Goal: Transaction & Acquisition: Purchase product/service

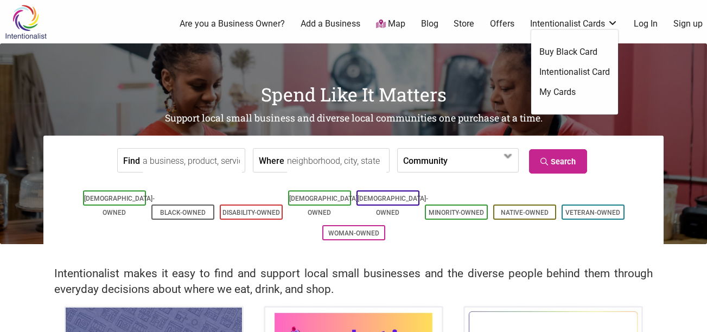
click at [583, 71] on link "Intentionalist Card" at bounding box center [575, 72] width 71 height 12
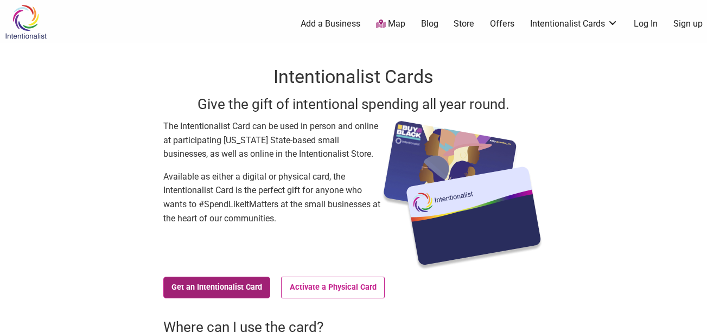
click at [217, 290] on link "Get an Intentionalist Card" at bounding box center [216, 288] width 107 height 22
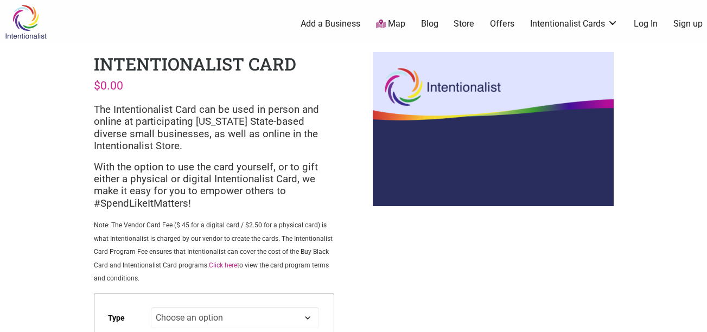
scroll to position [109, 0]
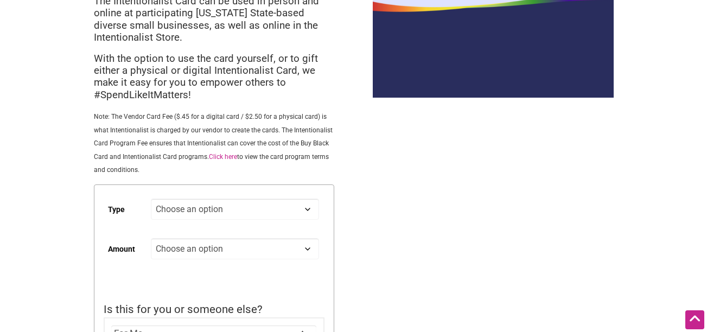
click at [219, 206] on select "Choose an option Digital Physical" at bounding box center [235, 209] width 168 height 21
select select "Physical"
click at [151, 199] on select "Choose an option Digital Physical" at bounding box center [235, 209] width 168 height 21
click at [339, 255] on div "Intentionalist Card $ 0.00 The Intentionalist Card can be used in person and on…" at bounding box center [214, 184] width 258 height 498
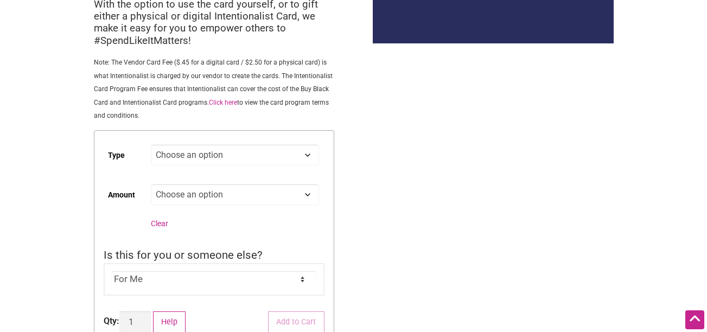
click at [235, 194] on select "Choose an option Custom 25 50 100 150 200 250" at bounding box center [235, 194] width 168 height 21
click at [151, 184] on select "Choose an option Custom 25 50 100 150 200 250" at bounding box center [235, 194] width 168 height 21
select select "Custom"
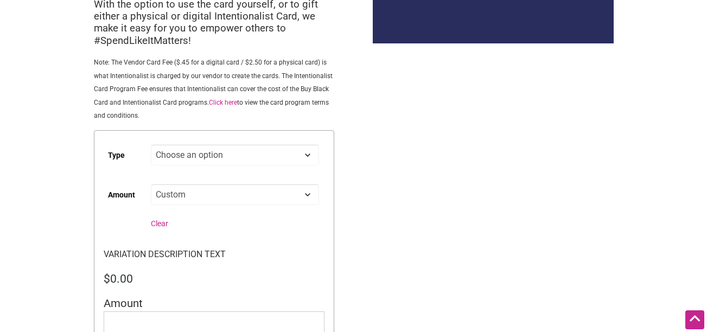
scroll to position [217, 0]
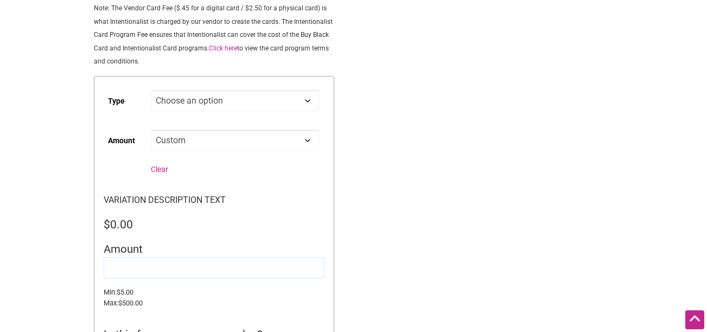
click at [141, 262] on input "Amount" at bounding box center [214, 267] width 221 height 21
type input "10.00"
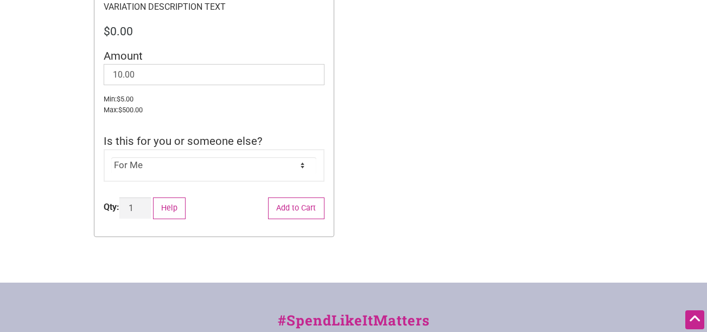
click at [151, 166] on select "For Me For Someone Else" at bounding box center [213, 165] width 205 height 16
click at [111, 157] on select "For Me For Someone Else" at bounding box center [213, 165] width 205 height 16
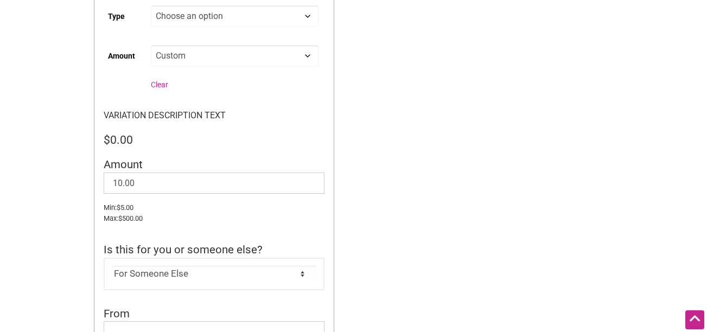
scroll to position [248, 0]
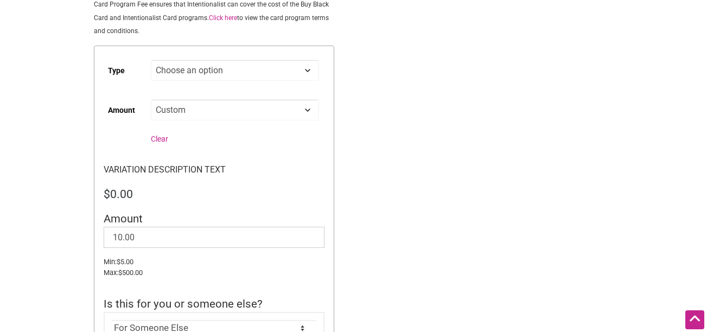
click at [170, 173] on p "VARIATION DESCRIPTION TEXT" at bounding box center [214, 170] width 221 height 14
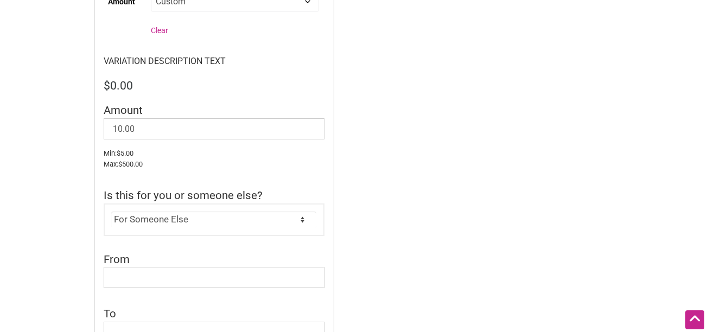
click at [175, 210] on div "For Me For Someone Else" at bounding box center [214, 220] width 221 height 33
click at [174, 213] on select "For Me For Someone Else" at bounding box center [213, 220] width 205 height 16
select select "For Me"
click at [111, 212] on select "For Me For Someone Else" at bounding box center [213, 220] width 205 height 16
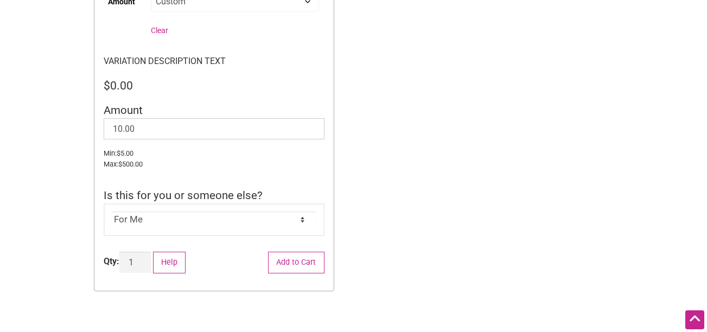
click at [204, 162] on small "Max: $ 500.00" at bounding box center [214, 164] width 221 height 11
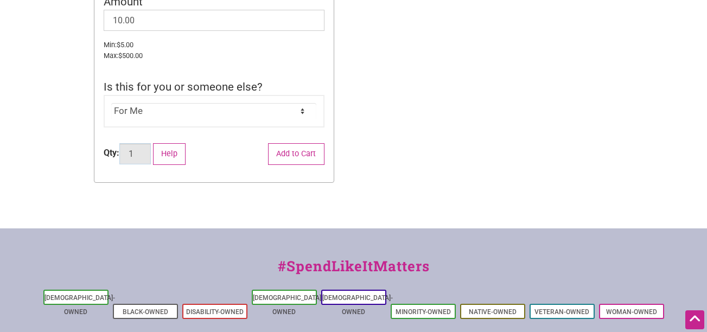
click at [140, 159] on input "1" at bounding box center [134, 153] width 31 height 21
type input "12"
click at [226, 173] on form "Type Choose an option Digital Physical Amount Choose an option Custom 25 50 100…" at bounding box center [214, 5] width 240 height 354
click at [302, 153] on button "Add to Cart" at bounding box center [296, 154] width 56 height 22
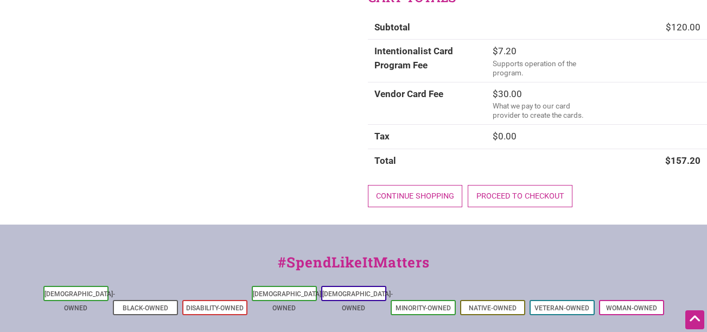
scroll to position [217, 0]
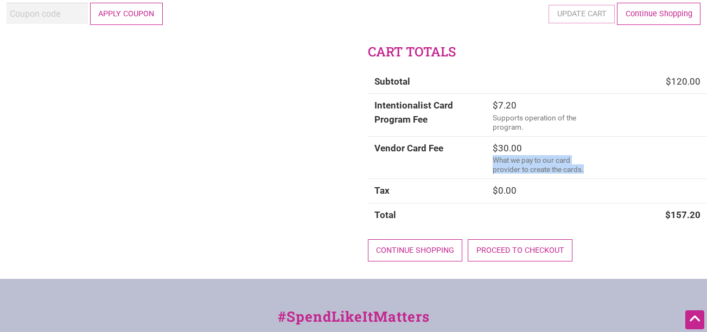
drag, startPoint x: 525, startPoint y: 162, endPoint x: 592, endPoint y: 171, distance: 67.9
click at [592, 171] on td "$ 30.00 What we pay to our card provider to create the cards." at bounding box center [596, 157] width 221 height 43
drag, startPoint x: 592, startPoint y: 171, endPoint x: 587, endPoint y: 187, distance: 17.2
click at [587, 187] on td "$ 0.00" at bounding box center [596, 191] width 221 height 24
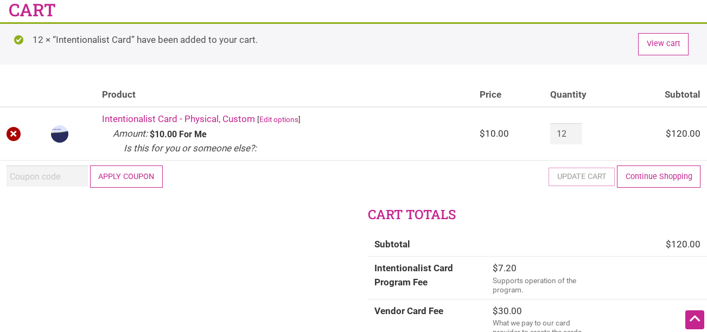
click at [15, 136] on link "×" at bounding box center [14, 134] width 14 height 14
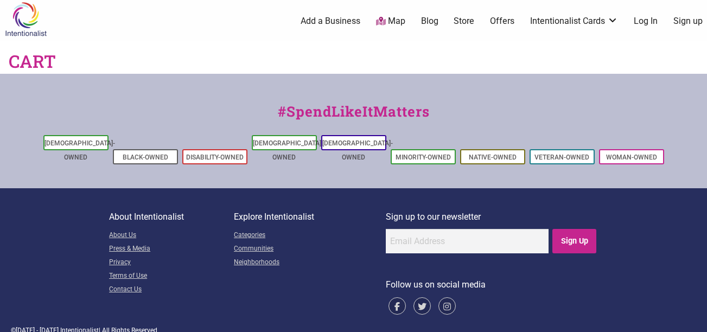
scroll to position [0, 0]
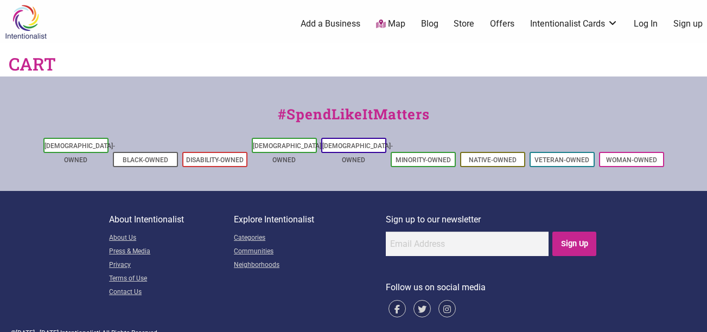
click at [557, 30] on div "12 Add a Business Map Blog Store Offers Intentionalist Cards Buy Black Card Int…" at bounding box center [404, 23] width 619 height 43
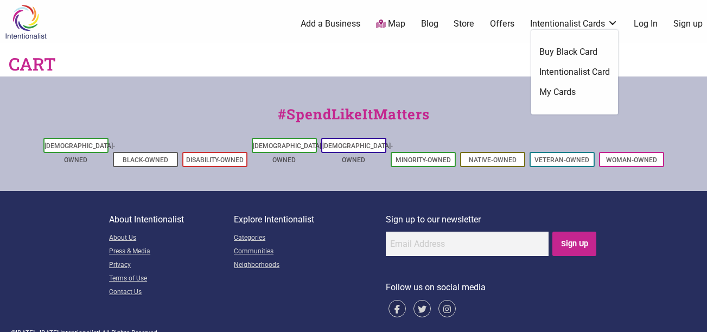
click at [561, 25] on link "Intentionalist Cards" at bounding box center [574, 24] width 88 height 12
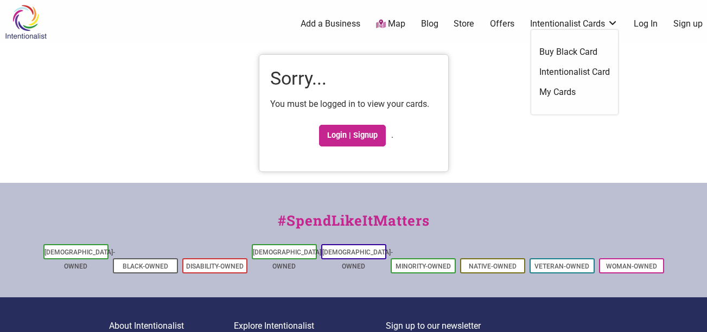
click at [564, 71] on link "Intentionalist Card" at bounding box center [575, 72] width 71 height 12
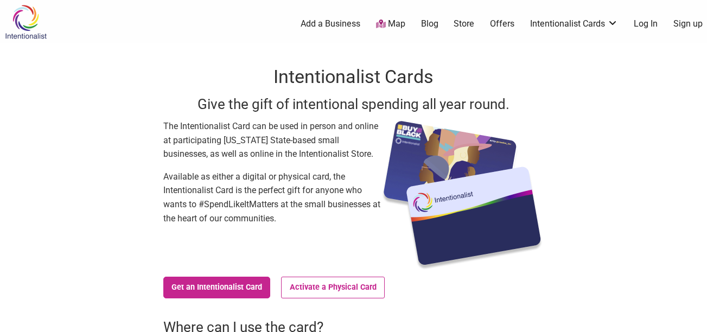
scroll to position [54, 0]
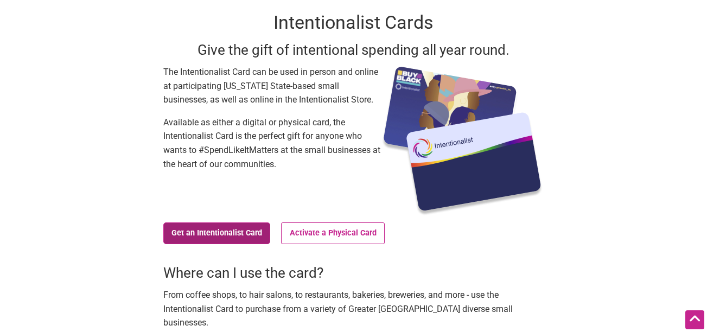
click at [254, 228] on link "Get an Intentionalist Card" at bounding box center [216, 234] width 107 height 22
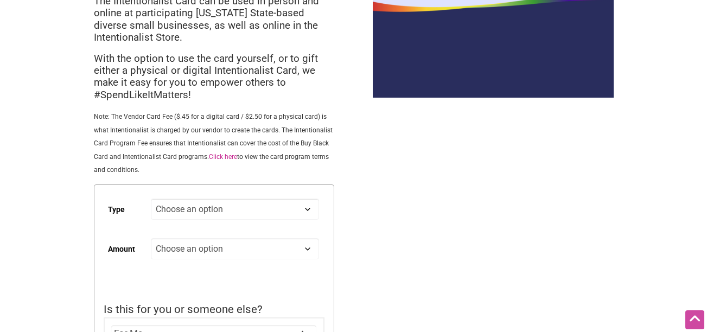
scroll to position [163, 0]
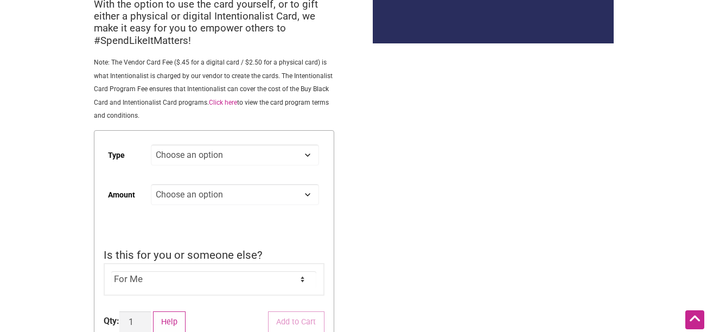
click at [184, 156] on select "Choose an option Digital Physical" at bounding box center [235, 154] width 168 height 21
click at [151, 144] on select "Choose an option Digital Physical" at bounding box center [235, 154] width 168 height 21
select select "Digital"
click at [404, 192] on div "Intentionalist Spend like it matters 0 Add a Business Map Blog Store Offers Int…" at bounding box center [353, 253] width 707 height 832
click at [220, 192] on select "Choose an option Custom 25 50 100 150 200 250 500" at bounding box center [235, 194] width 168 height 21
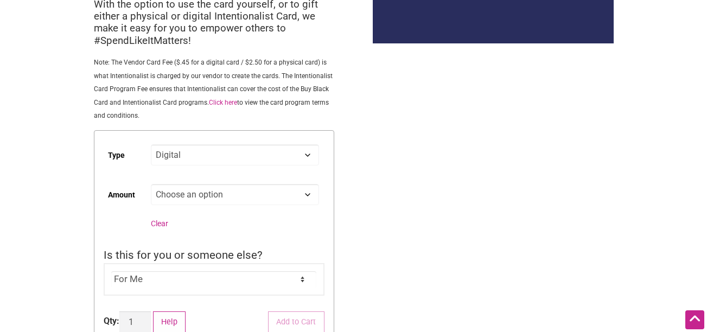
click at [151, 184] on select "Choose an option Custom 25 50 100 150 200 250 500" at bounding box center [235, 194] width 168 height 21
click at [164, 208] on td "Choose an option Custom 25 50 100 150 200 250 500 Clear" at bounding box center [237, 209] width 173 height 59
click at [170, 195] on select "Choose an option Custom 25 50 100 150 200 250 500" at bounding box center [235, 194] width 168 height 21
select select "Custom"
click at [151, 184] on select "Choose an option Custom 25 50 100 150 200 250 500" at bounding box center [235, 194] width 168 height 21
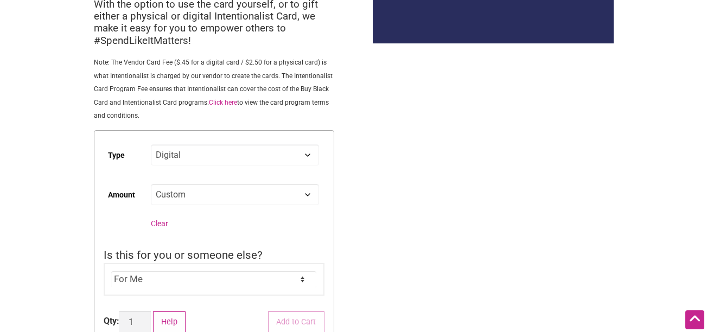
select select "Digital"
select select "Custom"
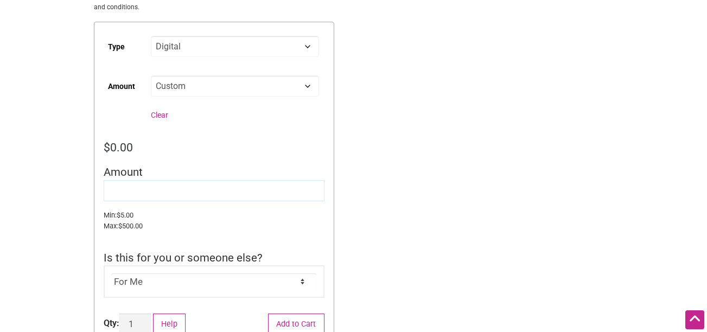
click at [141, 190] on input "Amount" at bounding box center [214, 190] width 221 height 21
type input "10.00"
click at [181, 229] on small "Max: $ 500.00" at bounding box center [214, 226] width 221 height 11
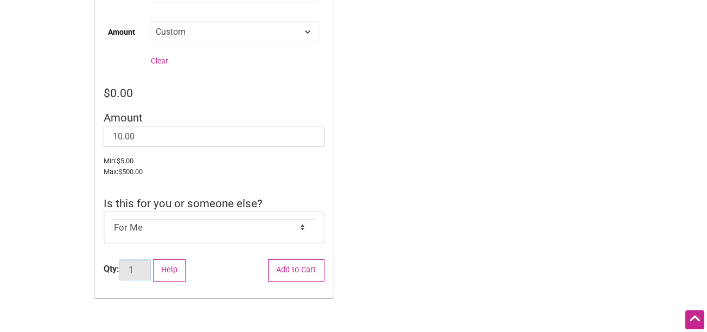
click at [140, 275] on input "1" at bounding box center [134, 269] width 31 height 21
click at [145, 267] on input "2" at bounding box center [134, 269] width 31 height 21
click at [145, 267] on input "3" at bounding box center [134, 269] width 31 height 21
click at [145, 267] on input "4" at bounding box center [134, 269] width 31 height 21
click at [145, 267] on input "5" at bounding box center [134, 269] width 31 height 21
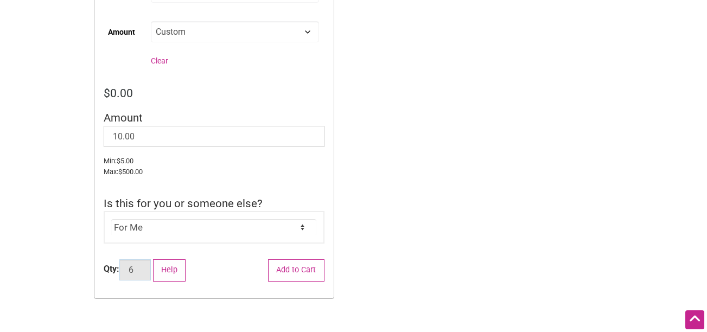
click at [145, 267] on input "6" at bounding box center [134, 269] width 31 height 21
click at [145, 267] on input "7" at bounding box center [134, 269] width 31 height 21
click at [145, 267] on input "8" at bounding box center [134, 269] width 31 height 21
click at [145, 267] on input "9" at bounding box center [134, 269] width 31 height 21
click at [145, 267] on input "10" at bounding box center [134, 269] width 31 height 21
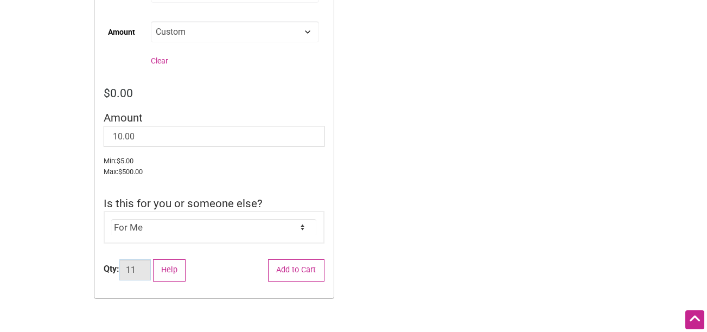
click at [145, 267] on input "11" at bounding box center [134, 269] width 31 height 21
type input "12"
click at [145, 267] on input "12" at bounding box center [134, 269] width 31 height 21
click at [230, 270] on form "Type Choose an option Digital Physical Amount Choose an option Custom 25 50 100…" at bounding box center [214, 132] width 240 height 331
click at [299, 268] on button "Add to Cart" at bounding box center [296, 270] width 56 height 22
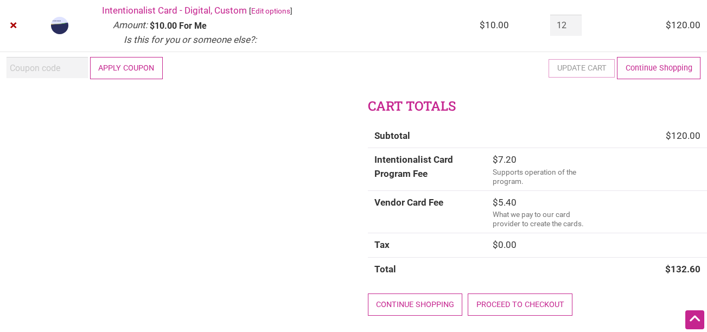
scroll to position [271, 0]
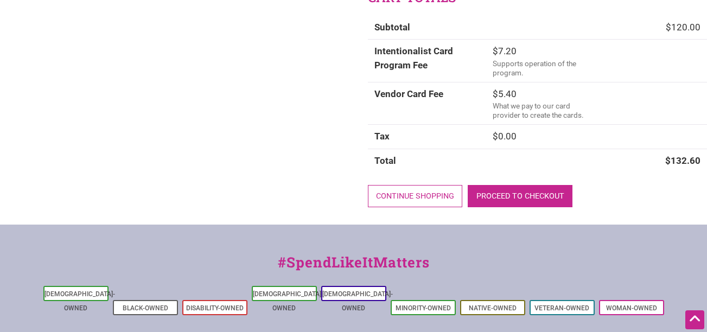
click at [531, 199] on link "Proceed to checkout" at bounding box center [520, 196] width 105 height 22
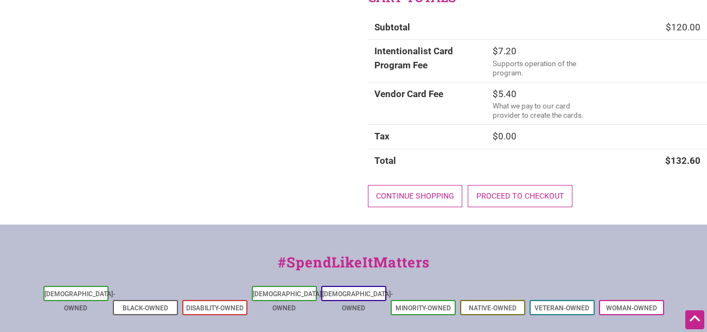
scroll to position [54, 0]
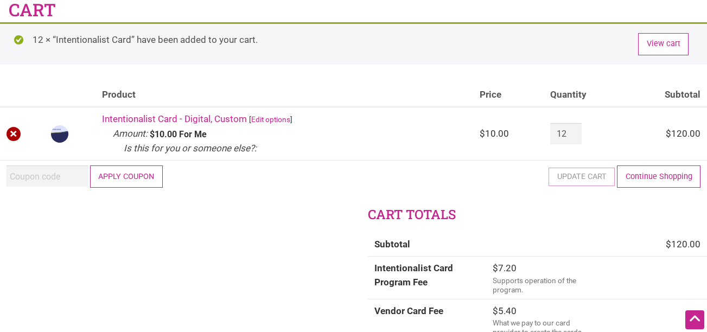
click at [15, 130] on link "×" at bounding box center [14, 134] width 14 height 14
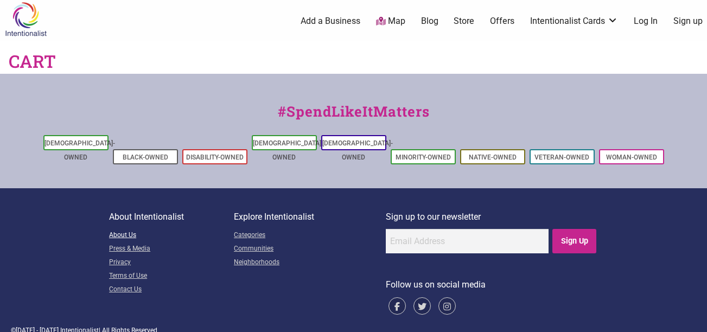
scroll to position [0, 0]
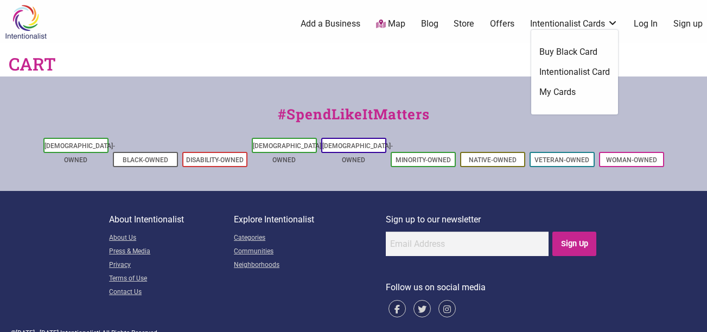
click at [562, 71] on link "Intentionalist Card" at bounding box center [575, 72] width 71 height 12
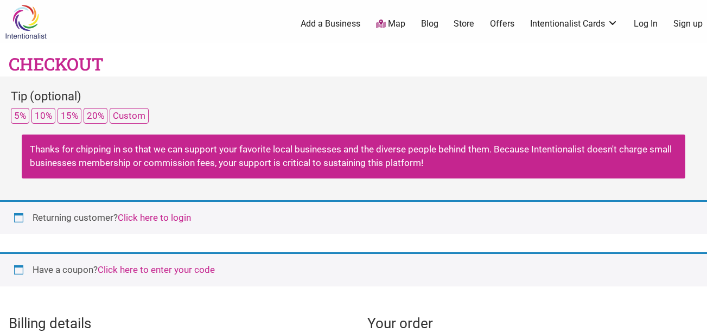
select select "WA"
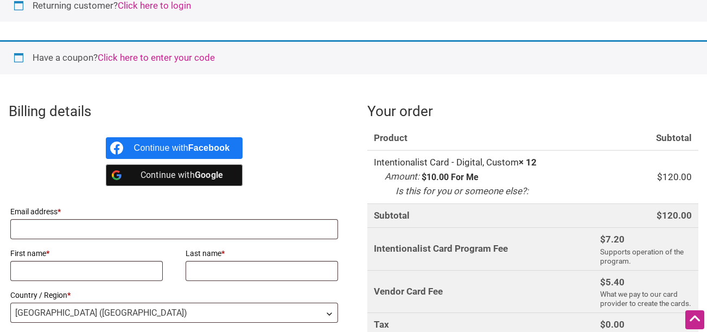
scroll to position [267, 0]
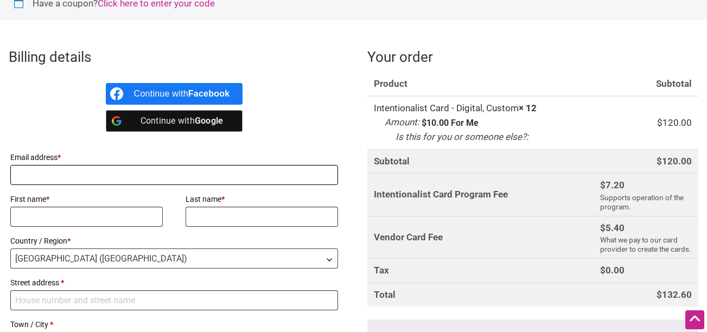
click at [50, 170] on input "Email address *" at bounding box center [174, 175] width 328 height 20
type input "[PERSON_NAME][EMAIL_ADDRESS][PERSON_NAME][DOMAIN_NAME]"
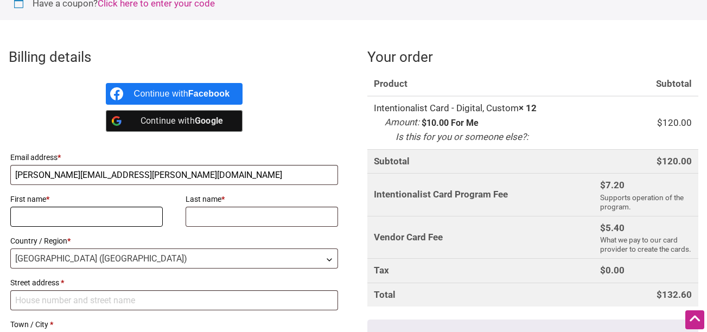
type input "[PERSON_NAME]"
type input "Knell"
type input "[STREET_ADDRESS][PERSON_NAME]"
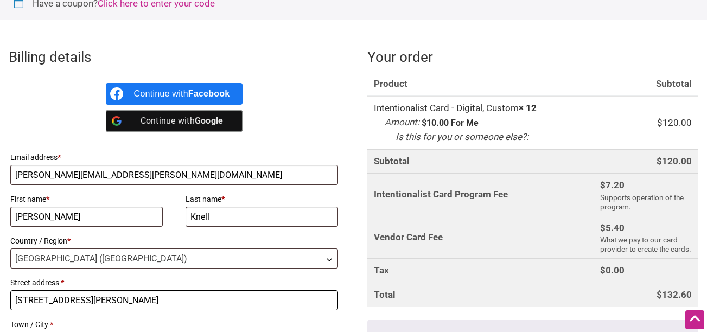
type input "[GEOGRAPHIC_DATA]"
type input "98104"
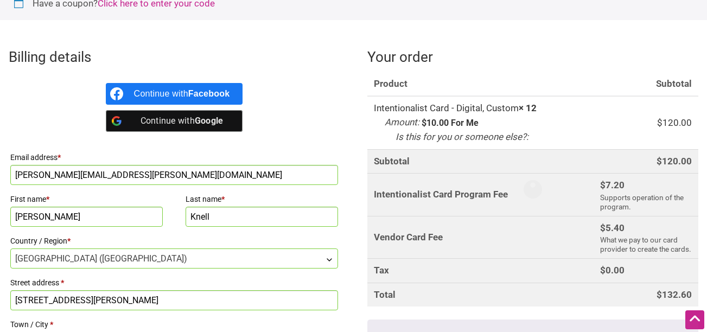
scroll to position [485, 0]
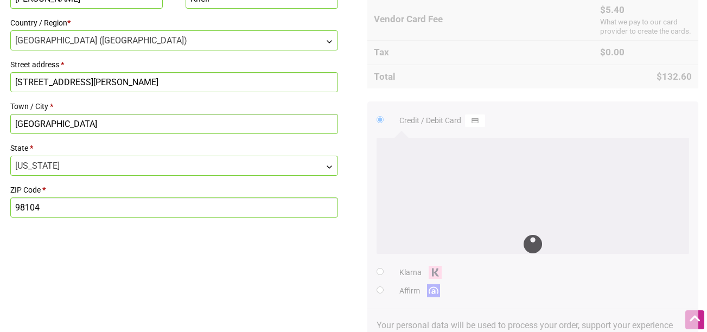
click at [278, 248] on div "Billing details Continue with Facebook Continue with Google Email address * [PE…" at bounding box center [353, 109] width 707 height 578
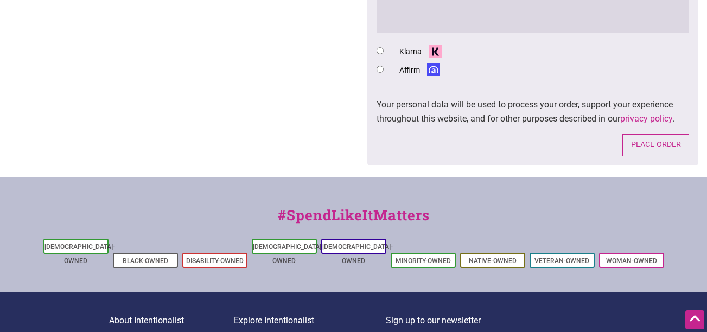
scroll to position [597, 0]
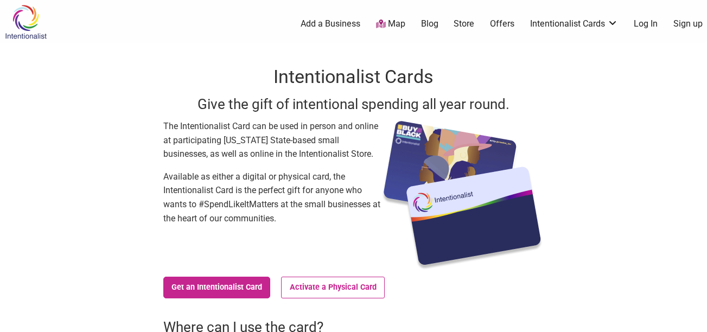
click at [460, 23] on link "Store" at bounding box center [464, 24] width 21 height 12
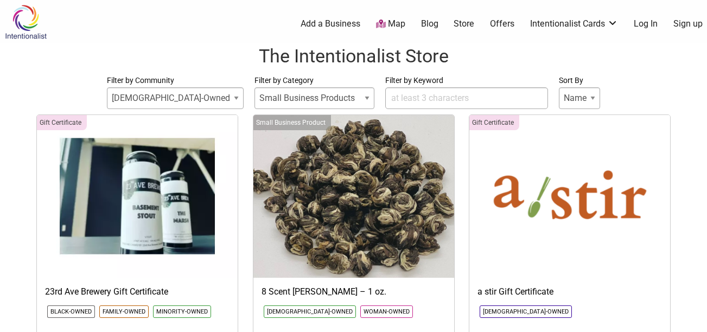
select select
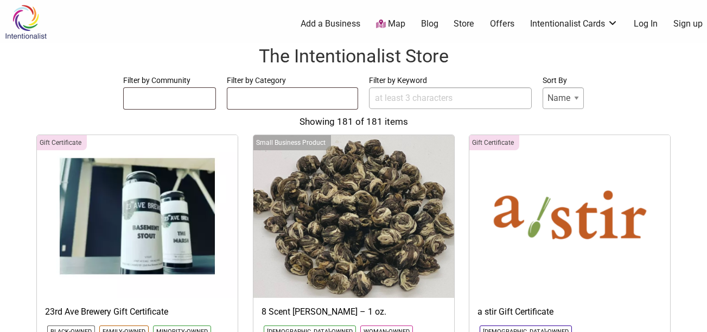
click at [443, 94] on input "Filter by Keyword" at bounding box center [450, 98] width 163 height 22
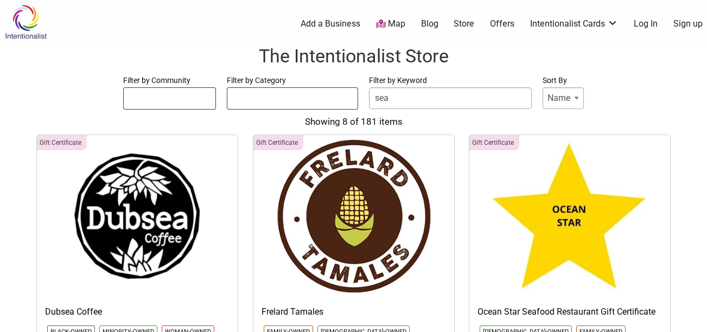
type input "Seattle Best"
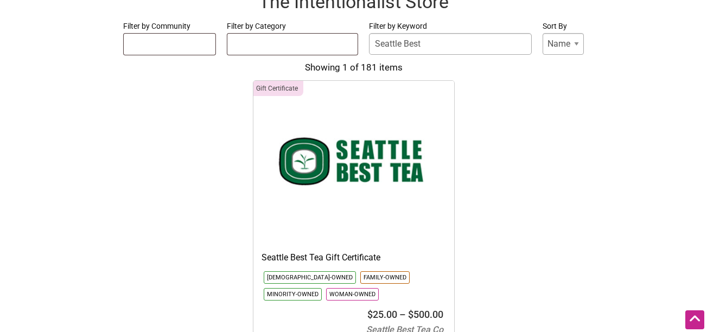
scroll to position [163, 0]
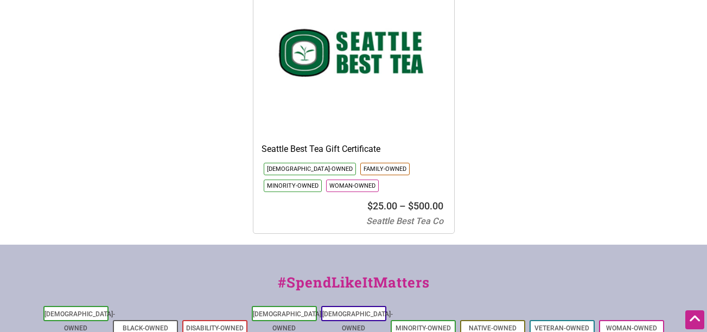
click at [410, 209] on span "$" at bounding box center [410, 205] width 5 height 11
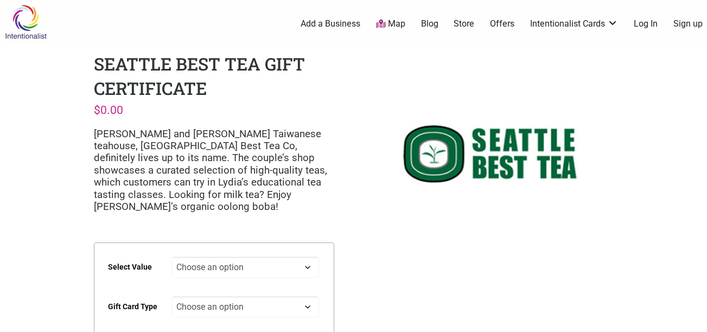
scroll to position [54, 0]
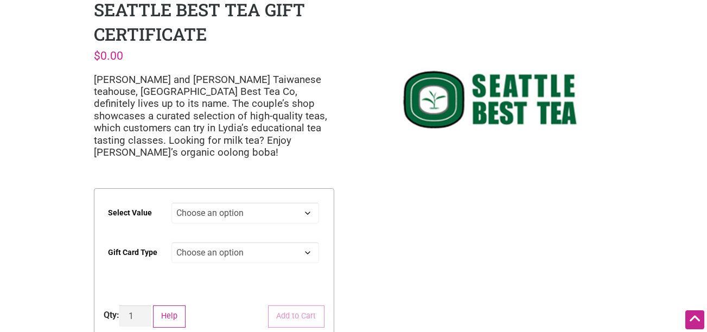
click at [216, 206] on select "Choose an option $25 $50 $100 $200 $500" at bounding box center [246, 212] width 148 height 21
click at [172, 202] on select "Choose an option $25 $50 $100 $200 $500" at bounding box center [246, 212] width 148 height 21
click at [388, 199] on img at bounding box center [493, 100] width 240 height 205
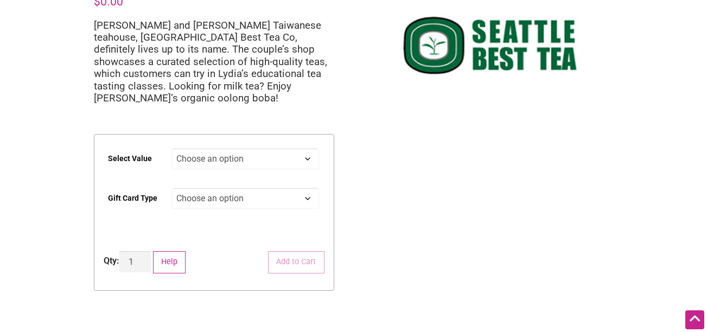
click at [202, 188] on select "Choose an option Physical" at bounding box center [246, 198] width 148 height 21
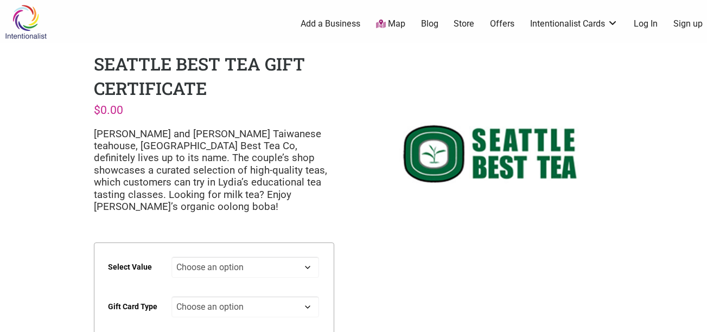
scroll to position [54, 0]
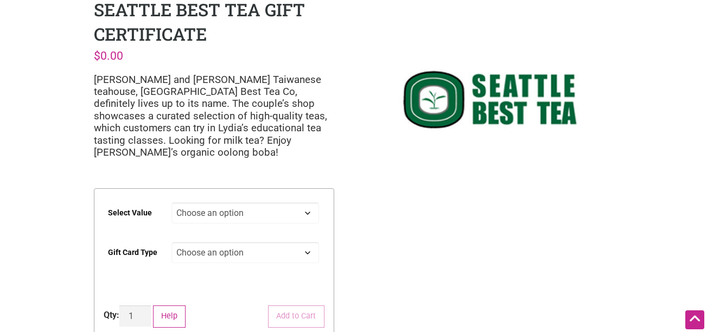
click at [265, 202] on select "Choose an option $25 $50 $100 $200 $500" at bounding box center [246, 212] width 148 height 21
drag, startPoint x: 356, startPoint y: 203, endPoint x: 325, endPoint y: 216, distance: 34.1
click at [356, 203] on div "Intentionalist Spend like it matters 0 Add a Business Map Blog Store Offers Int…" at bounding box center [353, 305] width 707 height 718
click at [285, 242] on select "Choose an option Physical" at bounding box center [246, 252] width 148 height 21
select select "Physical"
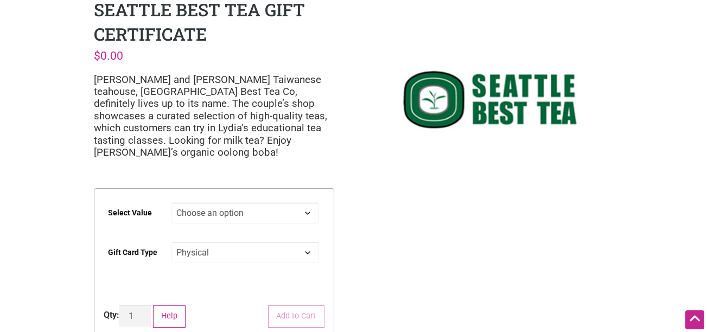
click at [172, 242] on select "Choose an option Physical" at bounding box center [246, 252] width 148 height 21
click at [396, 215] on div "Intentionalist Spend like it matters 0 Add a Business Map Blog Store Offers Int…" at bounding box center [353, 305] width 707 height 718
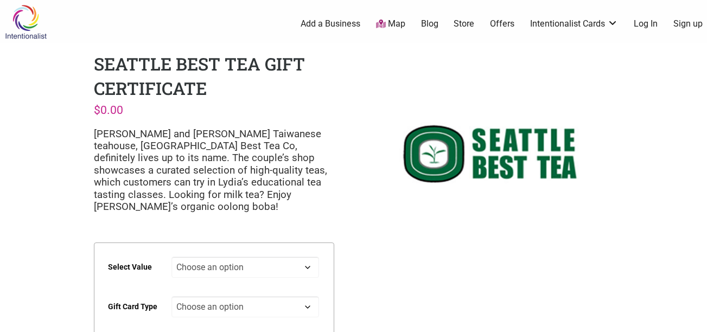
click at [471, 29] on link "Store" at bounding box center [464, 24] width 21 height 12
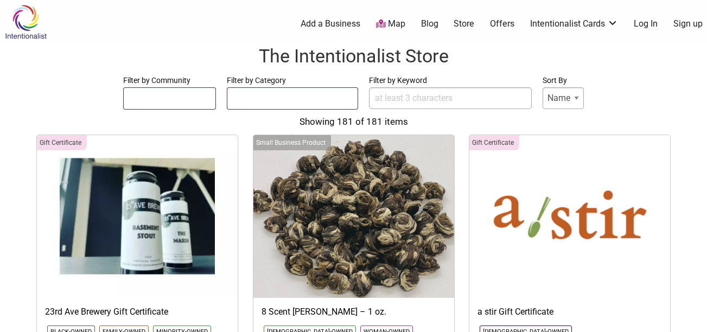
select select
click at [42, 20] on img at bounding box center [26, 21] width 52 height 35
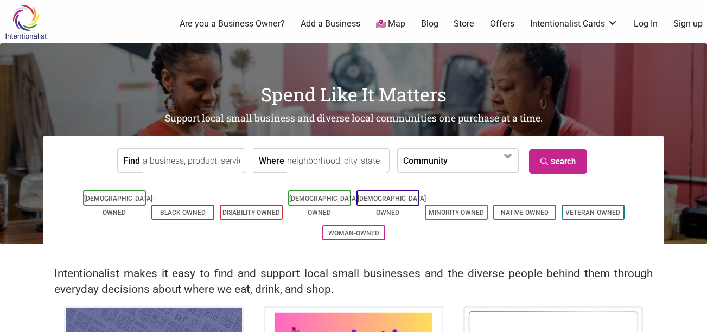
click at [176, 150] on input "Find" at bounding box center [192, 161] width 99 height 24
type input "Seattles Best TEa"
click at [549, 158] on icon at bounding box center [546, 162] width 10 height 8
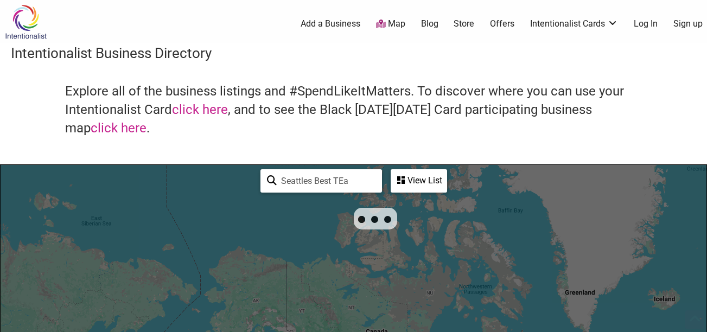
scroll to position [54, 0]
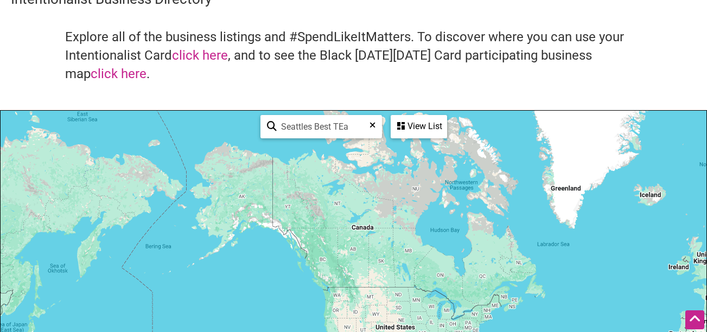
drag, startPoint x: 313, startPoint y: 125, endPoint x: 347, endPoint y: 125, distance: 34.7
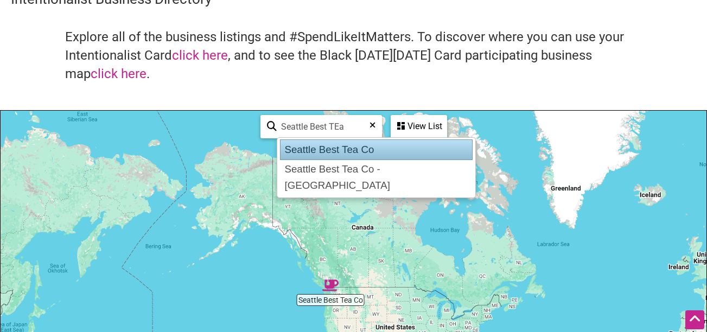
click at [356, 145] on div "Seattle Best Tea Co" at bounding box center [376, 150] width 193 height 21
type input "Seattle Best Tea Co"
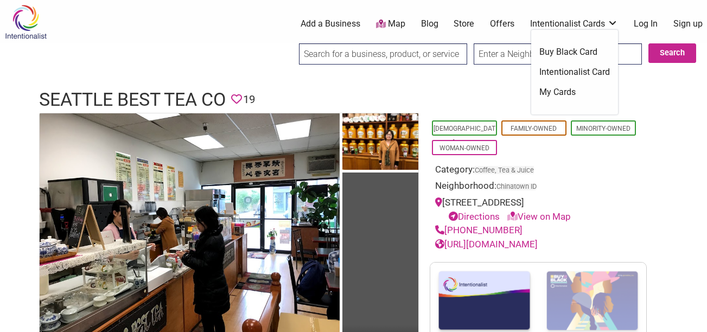
click at [572, 21] on link "Intentionalist Cards" at bounding box center [574, 24] width 88 height 12
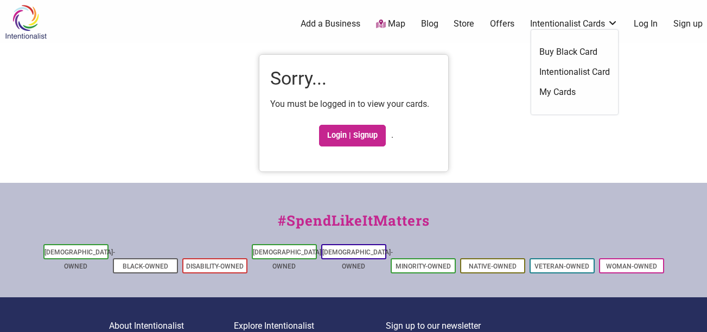
click at [576, 67] on link "Intentionalist Card" at bounding box center [575, 72] width 71 height 12
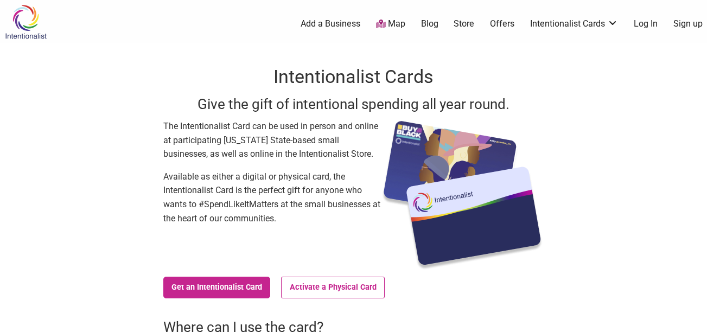
scroll to position [54, 0]
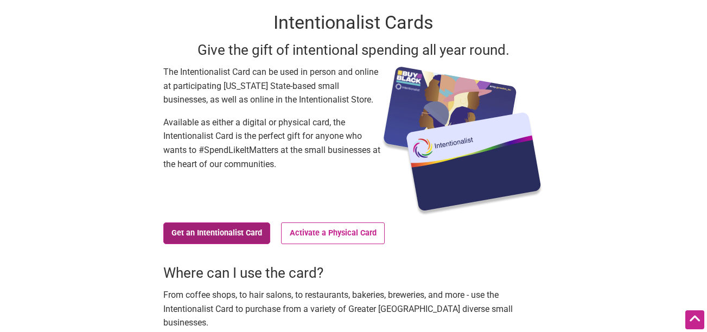
click at [257, 236] on link "Get an Intentionalist Card" at bounding box center [216, 234] width 107 height 22
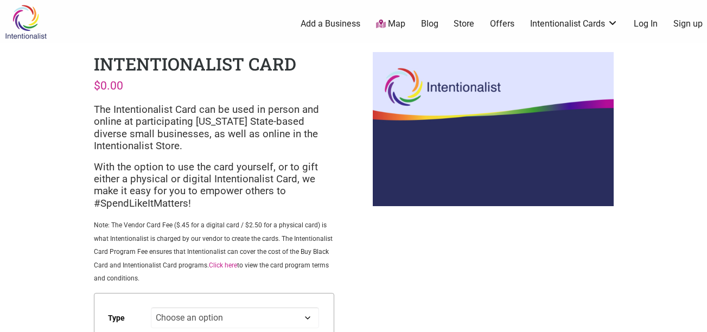
scroll to position [109, 0]
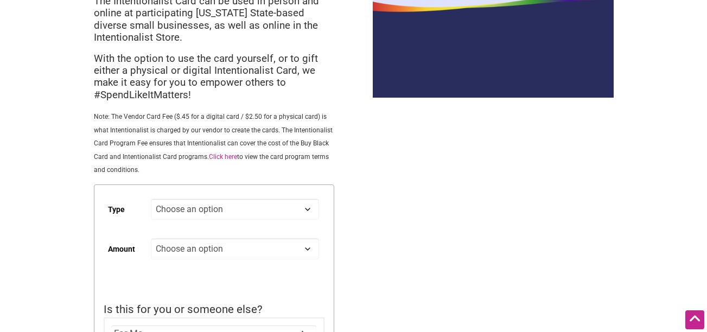
click at [168, 218] on select "Choose an option Digital Physical" at bounding box center [235, 209] width 168 height 21
select select "Physical"
click at [151, 199] on select "Choose an option Digital Physical" at bounding box center [235, 209] width 168 height 21
click at [183, 250] on select "Choose an option Custom 25 50 100 150 200 250" at bounding box center [235, 248] width 168 height 21
click at [151, 238] on select "Choose an option Custom 25 50 100 150 200 250" at bounding box center [235, 248] width 168 height 21
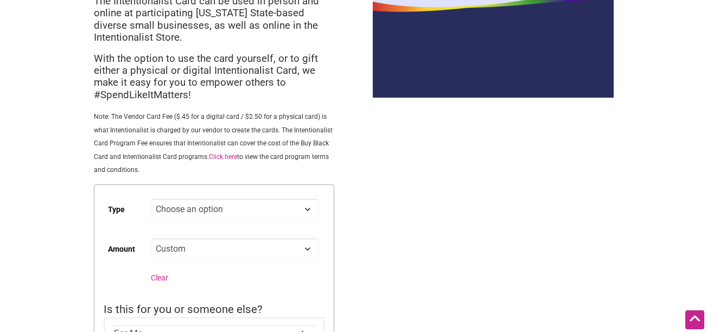
select select "Custom"
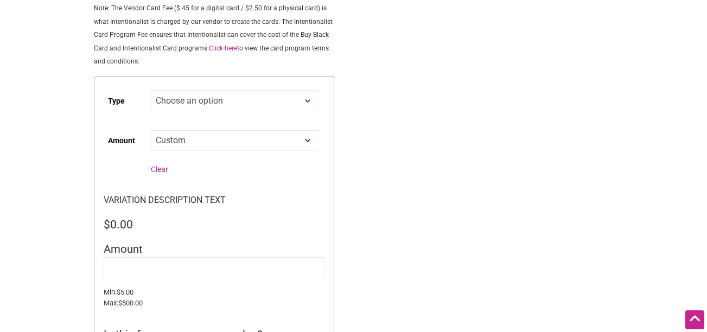
click at [165, 260] on input "Amount" at bounding box center [214, 267] width 221 height 21
type input "10.00"
click at [537, 204] on div "Intentionalist Spend like it matters 0 Add a Business Map Blog Store Offers Int…" at bounding box center [353, 266] width 707 height 966
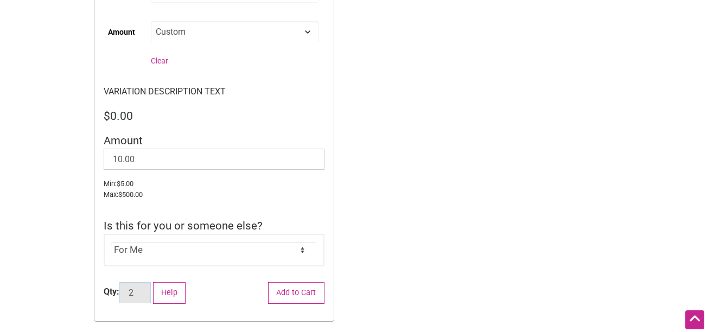
click at [143, 289] on input "2" at bounding box center [134, 292] width 31 height 21
click at [143, 289] on input "3" at bounding box center [134, 292] width 31 height 21
click at [143, 289] on input "4" at bounding box center [134, 292] width 31 height 21
click at [143, 289] on input "5" at bounding box center [134, 292] width 31 height 21
click at [143, 289] on input "6" at bounding box center [134, 292] width 31 height 21
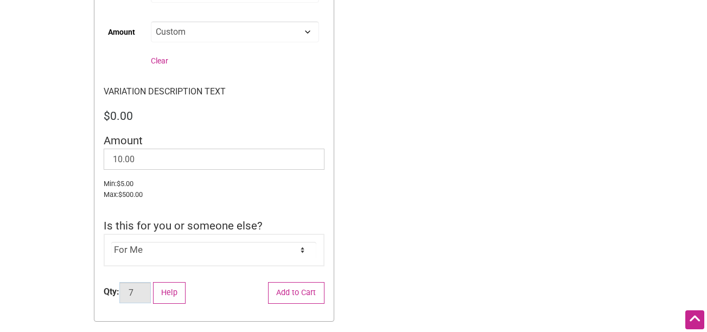
click at [143, 289] on input "7" at bounding box center [134, 292] width 31 height 21
click at [143, 289] on input "8" at bounding box center [134, 292] width 31 height 21
click at [143, 289] on input "9" at bounding box center [134, 292] width 31 height 21
click at [143, 289] on input "10" at bounding box center [134, 292] width 31 height 21
click at [143, 289] on input "11" at bounding box center [134, 292] width 31 height 21
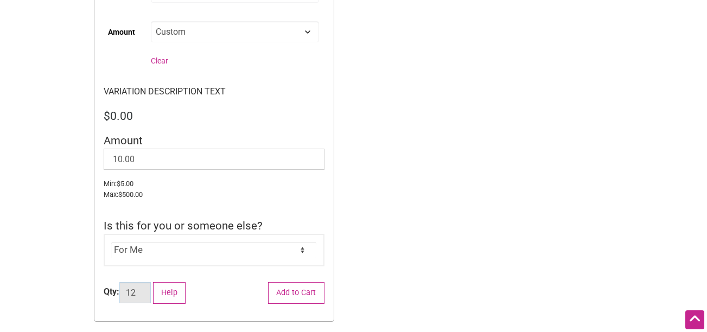
click at [143, 289] on input "12" at bounding box center [134, 292] width 31 height 21
click at [143, 289] on input "13" at bounding box center [134, 292] width 31 height 21
type input "12"
click at [143, 296] on input "12" at bounding box center [134, 292] width 31 height 21
click at [292, 301] on button "Add to Cart" at bounding box center [296, 293] width 56 height 22
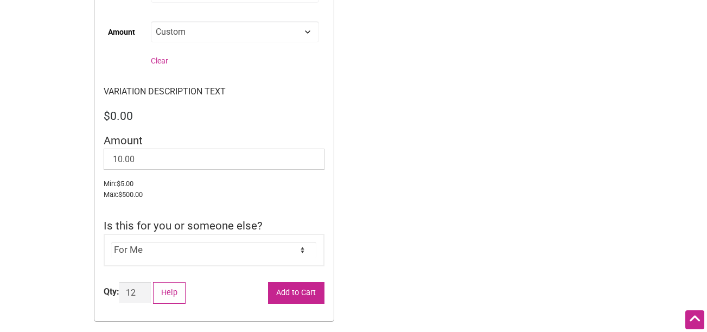
scroll to position [434, 0]
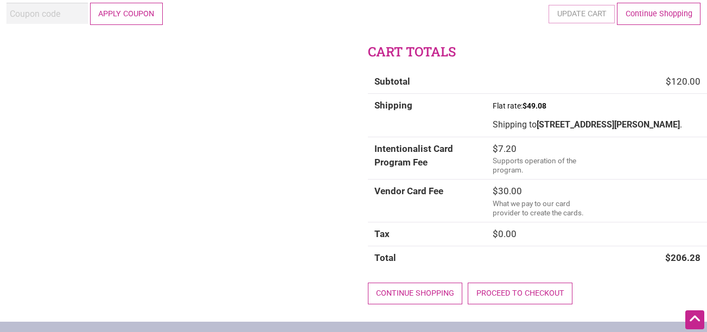
scroll to position [109, 0]
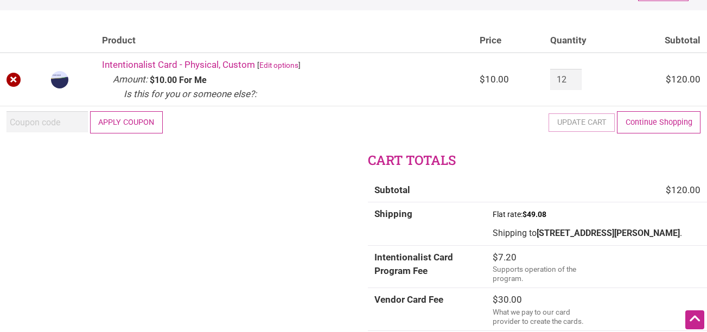
click at [11, 73] on link "×" at bounding box center [14, 80] width 14 height 14
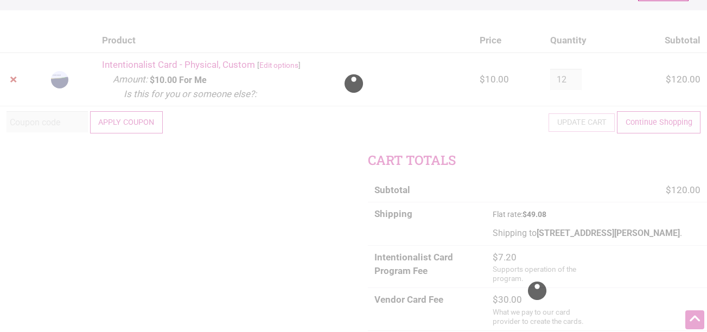
scroll to position [3, 0]
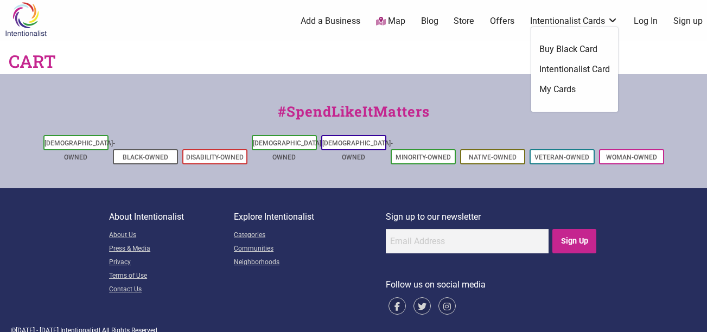
click at [562, 68] on link "Intentionalist Card" at bounding box center [575, 70] width 71 height 12
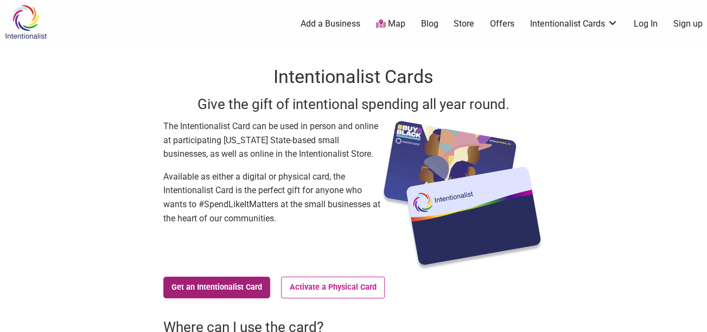
click at [194, 282] on link "Get an Intentionalist Card" at bounding box center [216, 288] width 107 height 22
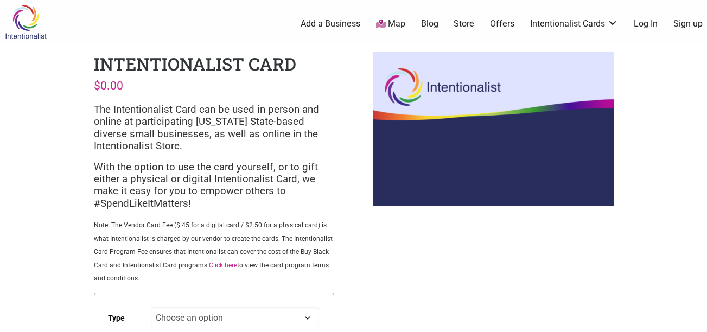
scroll to position [54, 0]
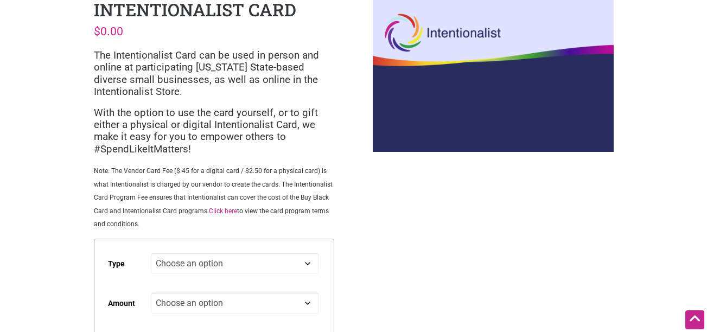
click at [203, 258] on select "Choose an option Digital Physical" at bounding box center [235, 263] width 168 height 21
click at [151, 253] on select "Choose an option Digital Physical" at bounding box center [235, 263] width 168 height 21
select select "Digital"
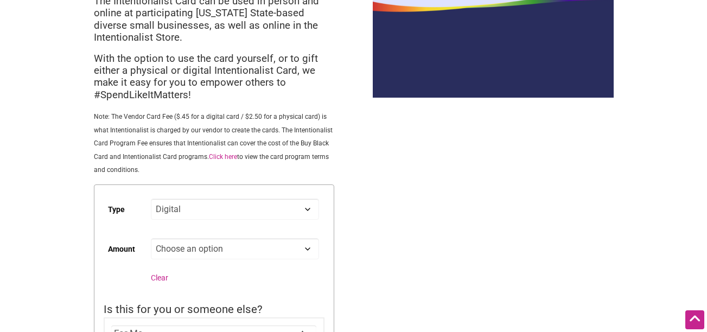
click at [189, 249] on select "Choose an option Custom 25 50 100 150 200 250 500" at bounding box center [235, 248] width 168 height 21
select select "Custom"
click at [151, 238] on select "Choose an option Custom 25 50 100 150 200 250 500" at bounding box center [235, 248] width 168 height 21
select select "Digital"
select select "Custom"
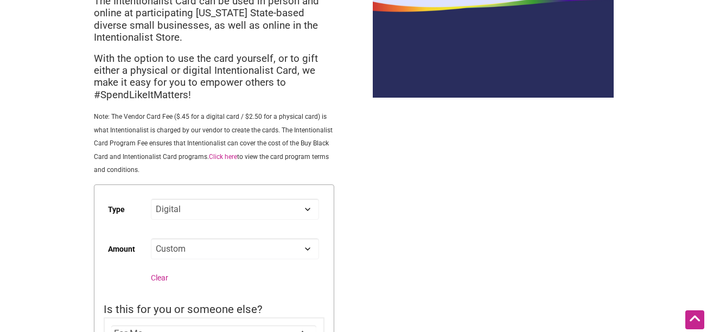
scroll to position [217, 0]
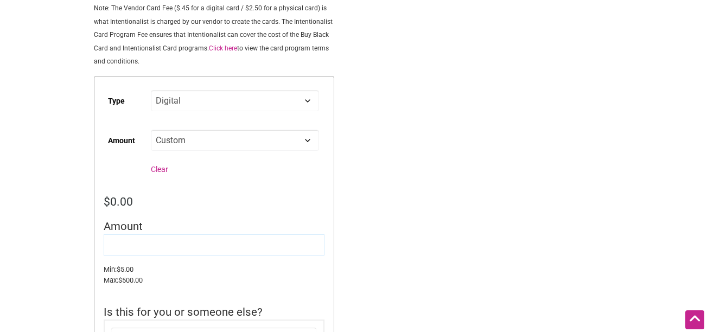
click at [150, 246] on input "Amount" at bounding box center [214, 244] width 221 height 21
type input "10.00"
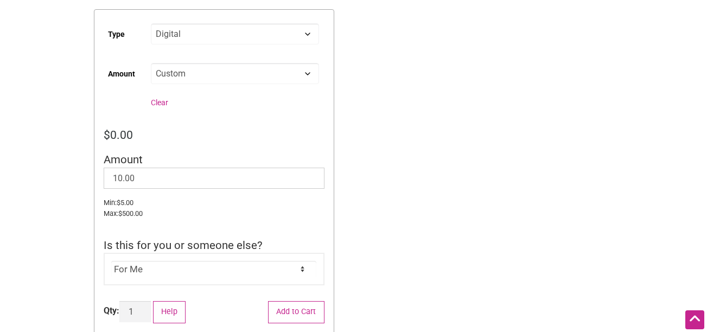
scroll to position [338, 0]
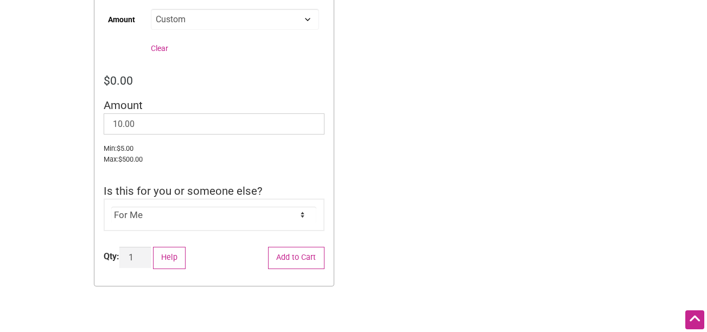
click at [182, 215] on select "For Me For Someone Else" at bounding box center [213, 215] width 205 height 16
click at [111, 207] on select "For Me For Someone Else" at bounding box center [213, 215] width 205 height 16
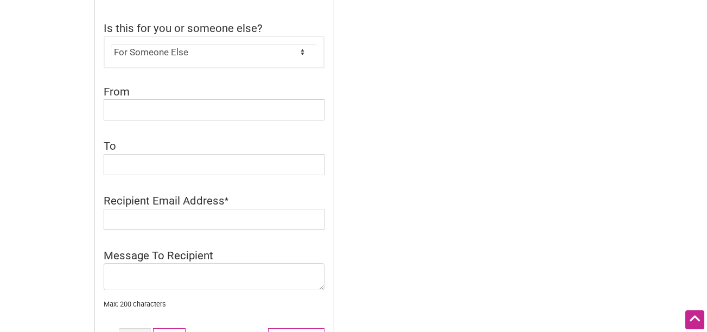
scroll to position [555, 0]
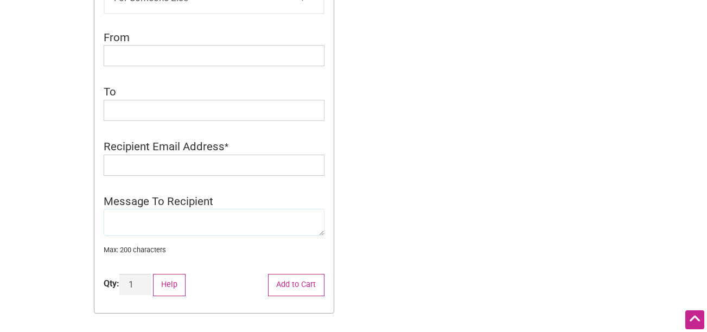
click at [172, 223] on textarea "Message To Recipient" at bounding box center [214, 222] width 221 height 27
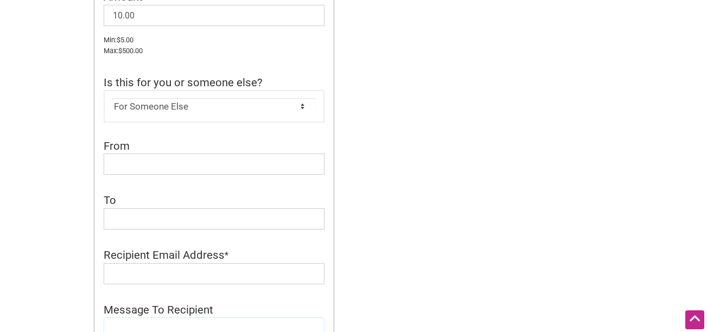
scroll to position [392, 0]
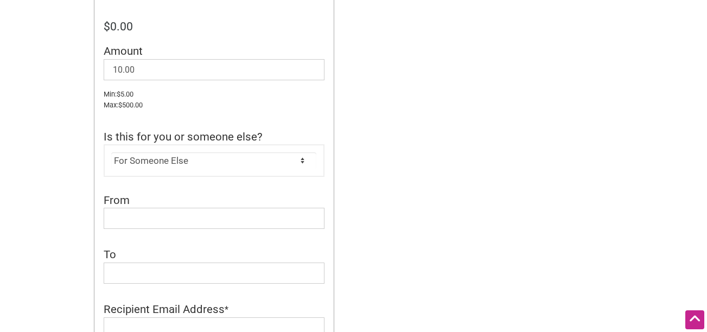
click at [171, 156] on select "For Me For Someone Else" at bounding box center [213, 161] width 205 height 16
click at [173, 159] on select "For Me For Someone Else" at bounding box center [213, 161] width 205 height 16
select select "For Me"
click at [111, 153] on select "For Me For Someone Else" at bounding box center [213, 161] width 205 height 16
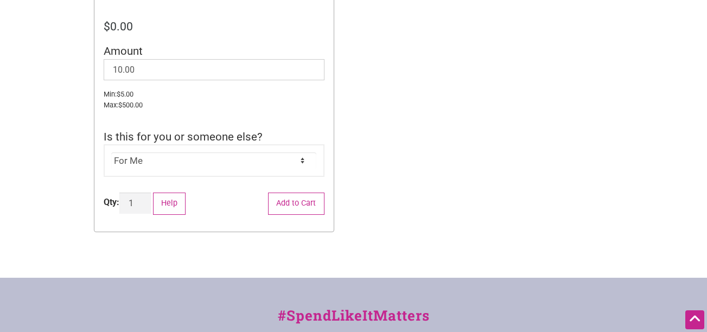
click at [409, 165] on div "Intentionalist Spend like it matters 0 Add a Business Map Blog Store Offers Int…" at bounding box center [353, 79] width 707 height 943
click at [145, 198] on input "2" at bounding box center [134, 203] width 31 height 21
click at [145, 198] on input "3" at bounding box center [134, 203] width 31 height 21
click at [145, 198] on input "4" at bounding box center [134, 203] width 31 height 21
click at [145, 198] on input "5" at bounding box center [134, 203] width 31 height 21
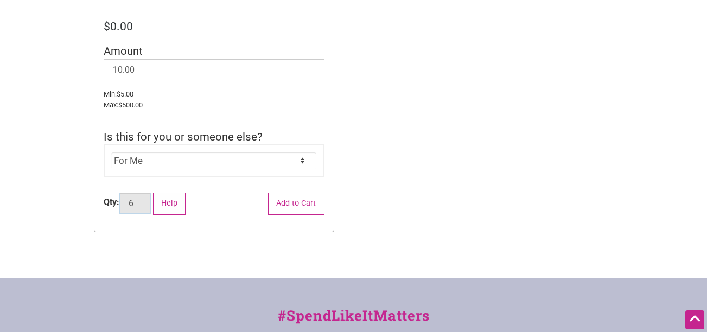
click at [145, 198] on input "6" at bounding box center [134, 203] width 31 height 21
click at [145, 198] on input "7" at bounding box center [134, 203] width 31 height 21
click at [145, 198] on input "8" at bounding box center [134, 203] width 31 height 21
click at [145, 198] on input "9" at bounding box center [134, 203] width 31 height 21
click at [145, 198] on input "10" at bounding box center [134, 203] width 31 height 21
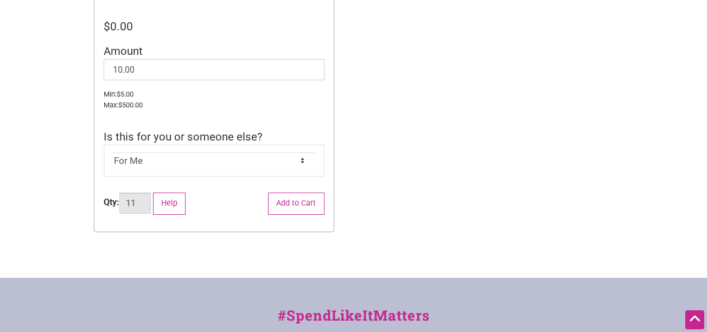
click at [145, 198] on input "11" at bounding box center [134, 203] width 31 height 21
type input "12"
click at [145, 198] on input "12" at bounding box center [134, 203] width 31 height 21
click at [305, 202] on button "Add to Cart" at bounding box center [296, 204] width 56 height 22
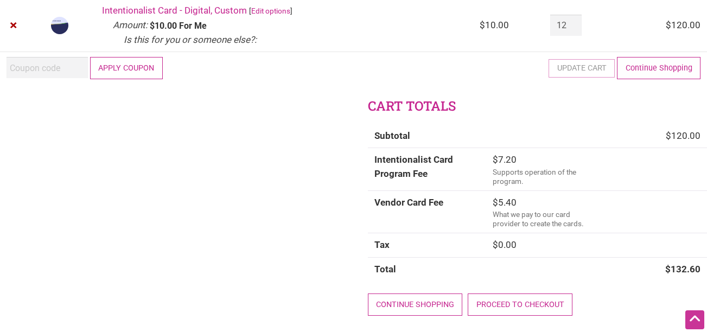
scroll to position [217, 0]
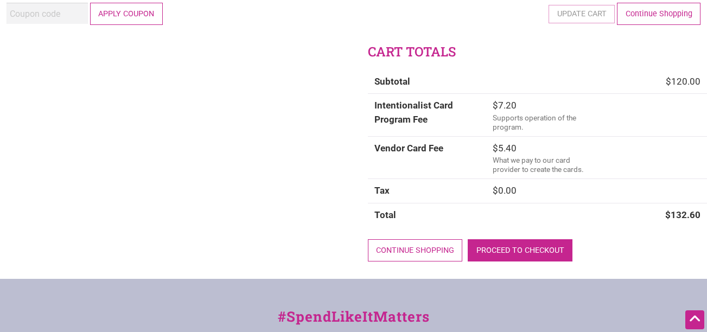
click at [515, 251] on link "Proceed to checkout" at bounding box center [520, 250] width 105 height 22
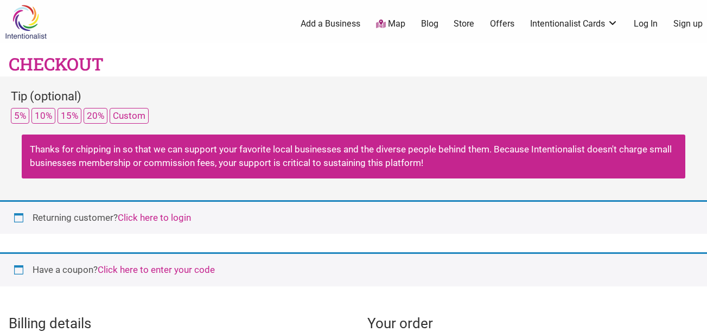
select select "WA"
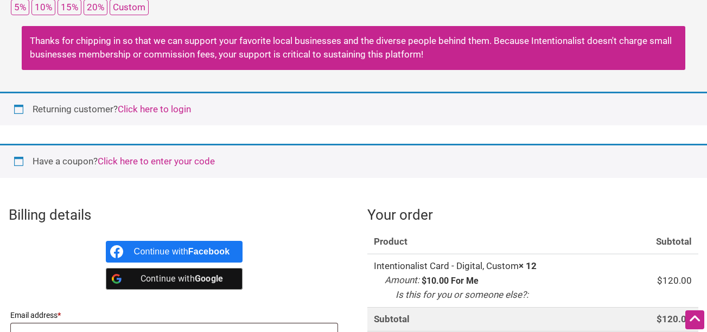
scroll to position [217, 0]
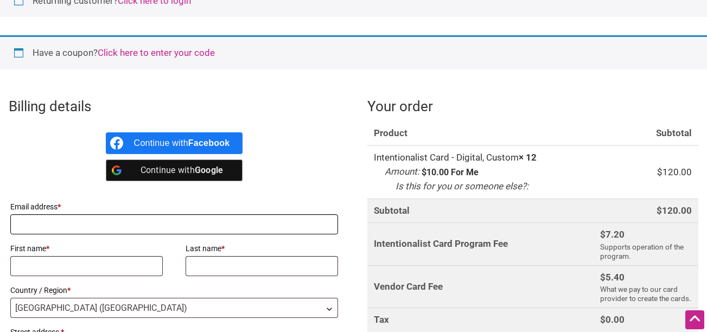
click at [87, 223] on input "Email address *" at bounding box center [174, 224] width 328 height 20
type input "[PERSON_NAME][EMAIL_ADDRESS][PERSON_NAME][DOMAIN_NAME]"
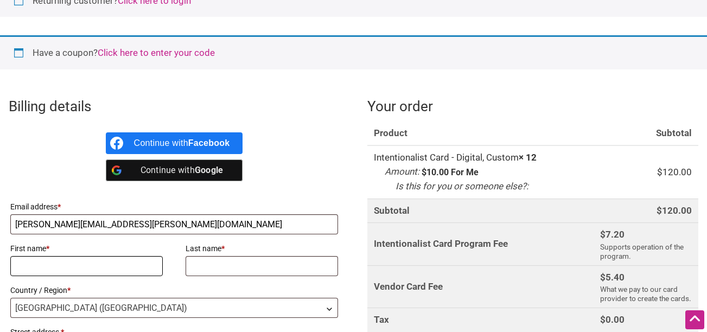
type input "[PERSON_NAME]"
type input "Knell"
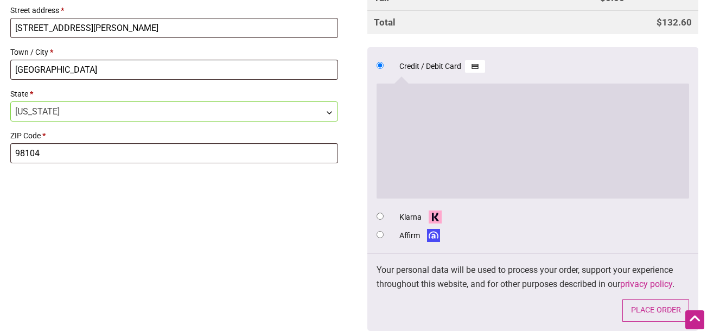
scroll to position [648, 0]
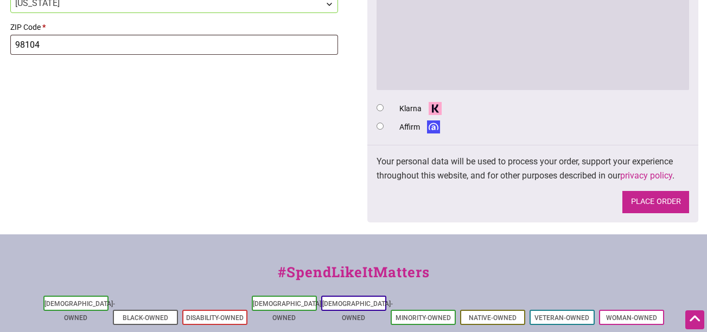
click at [660, 199] on button "Place order" at bounding box center [656, 202] width 67 height 22
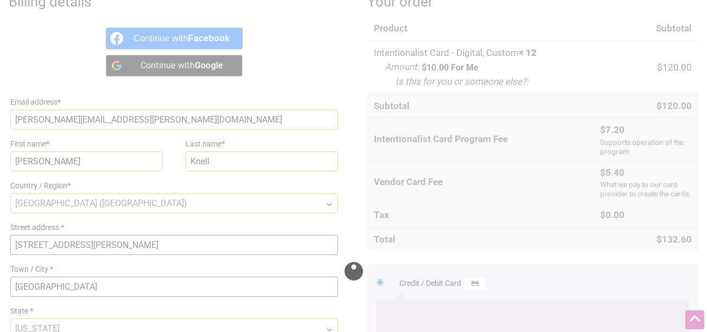
scroll to position [213, 0]
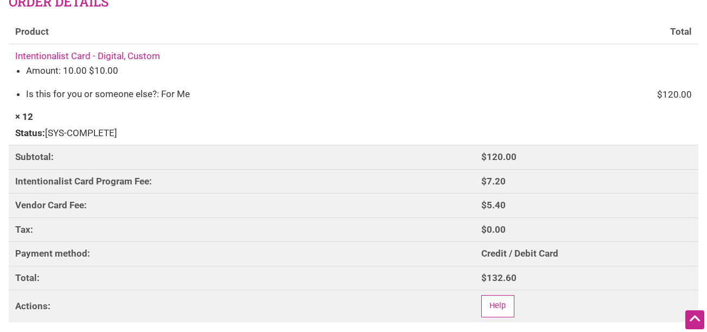
scroll to position [217, 0]
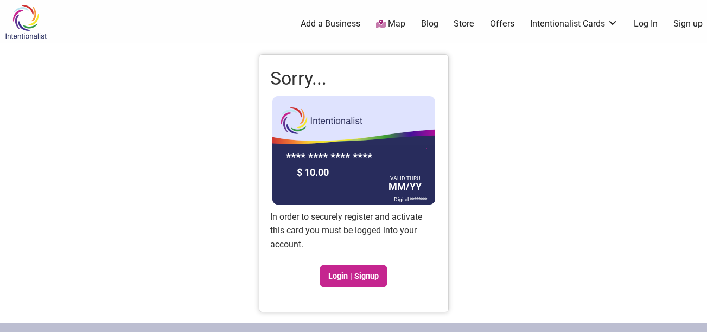
click at [493, 190] on div "Intentionalist Spend like it matters 0 Add a Business Map Blog Store Offers Int…" at bounding box center [353, 298] width 707 height 597
